Goal: Find specific page/section: Find specific page/section

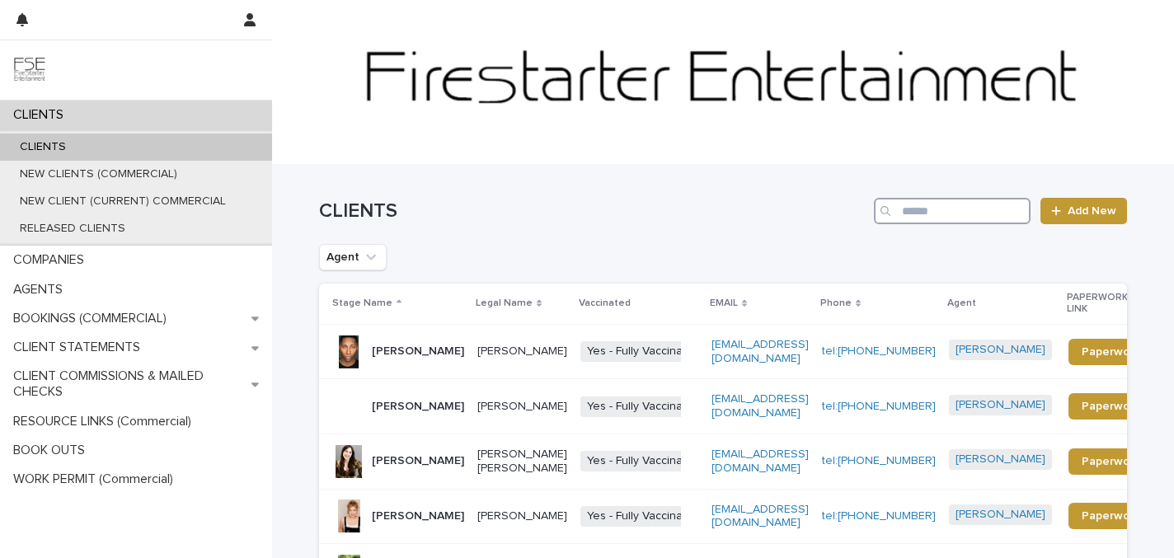
click at [968, 214] on input "Search" at bounding box center [952, 211] width 157 height 26
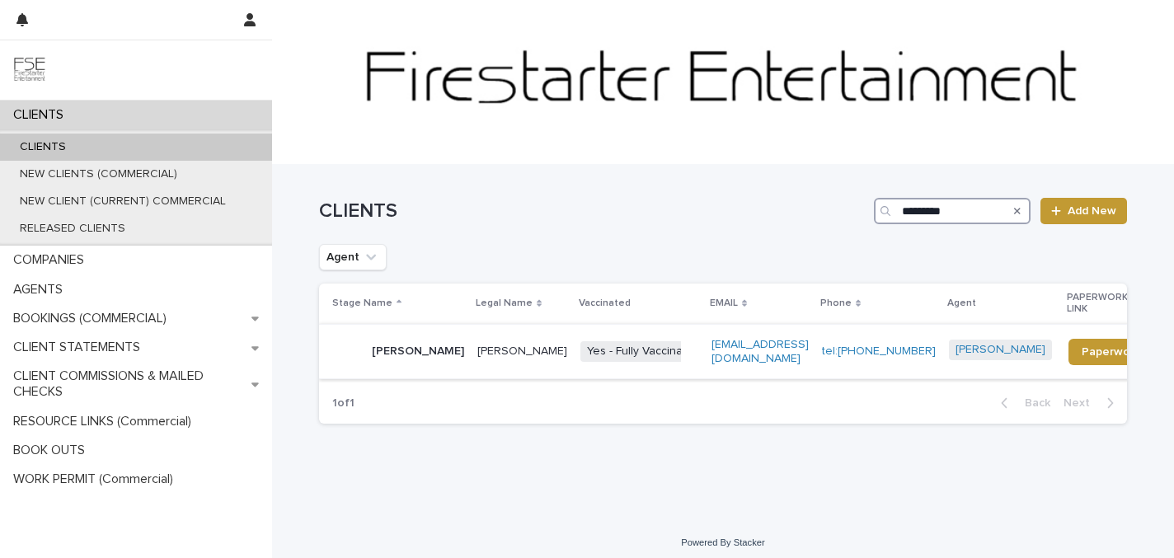
type input "*********"
